Goal: Information Seeking & Learning: Learn about a topic

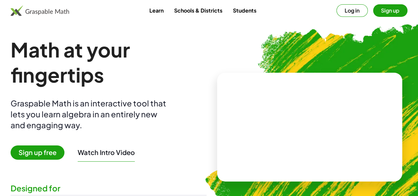
click at [337, 10] on button "Log in" at bounding box center [352, 10] width 31 height 13
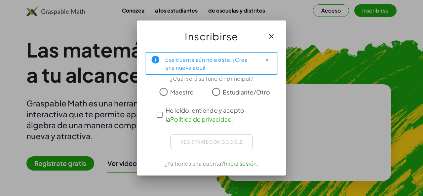
click at [171, 93] on font "Maestro" at bounding box center [181, 92] width 23 height 8
click at [267, 60] on icon "Cerca" at bounding box center [267, 60] width 5 height 5
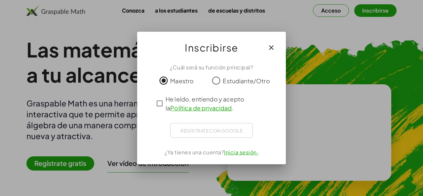
click at [225, 129] on div "Regístrate con Google Iniciar sesión con Google Iniciar sesión con Google. Se a…" at bounding box center [211, 130] width 83 height 15
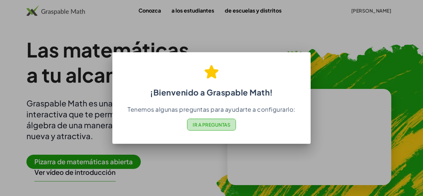
click at [210, 124] on font "Ir a Preguntas" at bounding box center [212, 125] width 38 height 6
click at [337, 73] on div at bounding box center [211, 98] width 423 height 196
click at [225, 127] on font "Ir a Preguntas" at bounding box center [212, 125] width 38 height 6
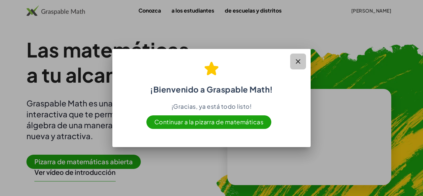
click at [300, 67] on button "button" at bounding box center [298, 62] width 16 height 16
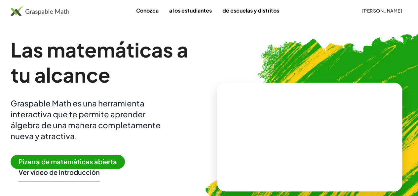
click at [107, 163] on font "Pizarra de matemáticas abierta" at bounding box center [68, 161] width 99 height 8
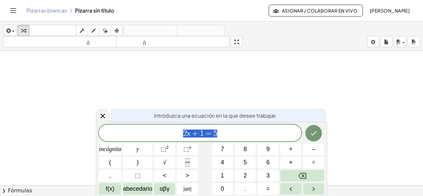
click at [233, 134] on span "2 x + 1 = 5" at bounding box center [200, 133] width 203 height 9
click at [317, 134] on icon "Hecho" at bounding box center [314, 133] width 8 height 8
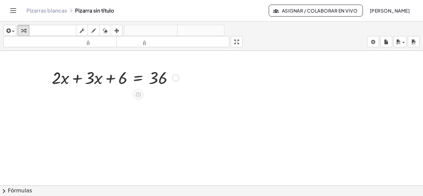
click at [162, 79] on div at bounding box center [116, 77] width 134 height 22
click at [177, 75] on div at bounding box center [175, 77] width 7 height 7
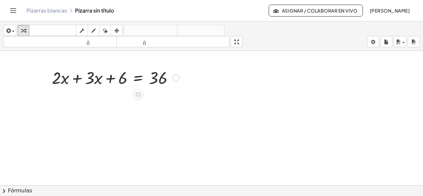
click at [62, 77] on div at bounding box center [116, 77] width 134 height 22
click at [57, 74] on div at bounding box center [116, 77] width 134 height 22
drag, startPoint x: 56, startPoint y: 75, endPoint x: 91, endPoint y: 73, distance: 35.1
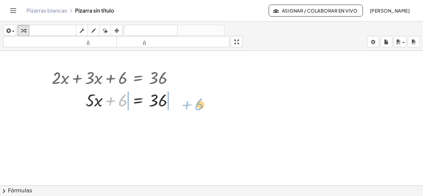
drag, startPoint x: 124, startPoint y: 101, endPoint x: 130, endPoint y: 92, distance: 10.5
click at [179, 100] on div at bounding box center [116, 100] width 134 height 22
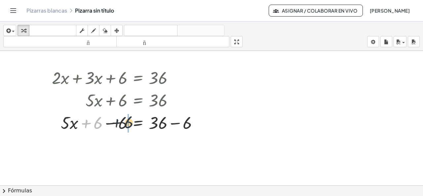
drag, startPoint x: 99, startPoint y: 125, endPoint x: 130, endPoint y: 124, distance: 31.8
click at [130, 124] on div at bounding box center [128, 122] width 158 height 22
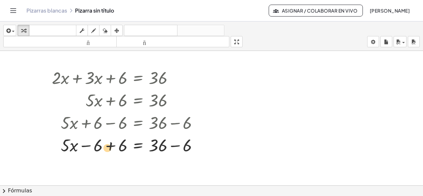
drag, startPoint x: 123, startPoint y: 142, endPoint x: 108, endPoint y: 144, distance: 15.7
click at [108, 144] on div at bounding box center [128, 145] width 158 height 22
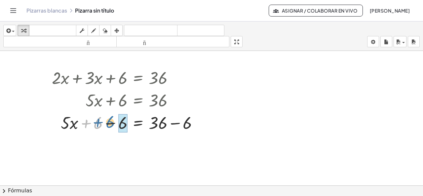
drag, startPoint x: 94, startPoint y: 123, endPoint x: 107, endPoint y: 122, distance: 13.0
click at [107, 122] on div at bounding box center [128, 122] width 158 height 22
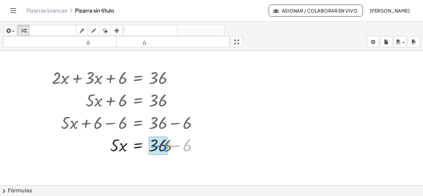
drag, startPoint x: 189, startPoint y: 146, endPoint x: 167, endPoint y: 147, distance: 21.9
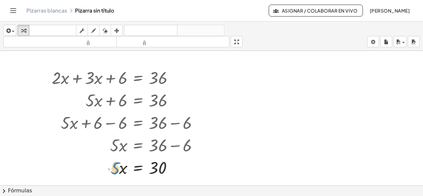
click at [118, 171] on div at bounding box center [128, 167] width 158 height 22
drag, startPoint x: 116, startPoint y: 167, endPoint x: 192, endPoint y: 162, distance: 76.2
click at [192, 162] on div at bounding box center [128, 167] width 158 height 22
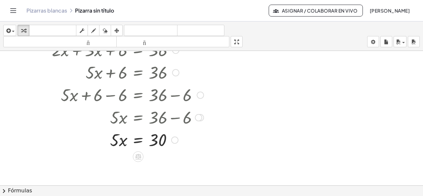
scroll to position [66, 0]
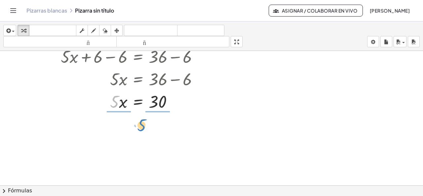
drag, startPoint x: 115, startPoint y: 103, endPoint x: 142, endPoint y: 126, distance: 35.7
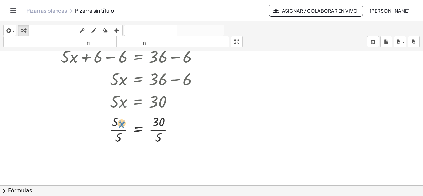
click at [123, 118] on div at bounding box center [128, 128] width 158 height 33
drag, startPoint x: 113, startPoint y: 119, endPoint x: 117, endPoint y: 136, distance: 16.6
drag, startPoint x: 160, startPoint y: 152, endPoint x: 161, endPoint y: 164, distance: 11.7
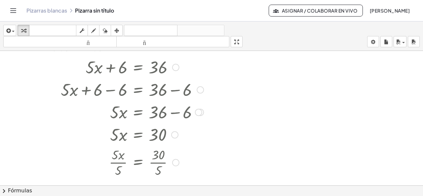
scroll to position [0, 0]
